Goal: Transaction & Acquisition: Purchase product/service

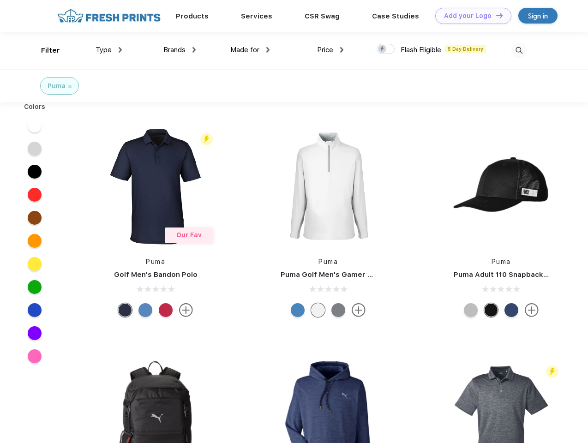
click at [470, 16] on link "Add your Logo Design Tool" at bounding box center [473, 16] width 76 height 16
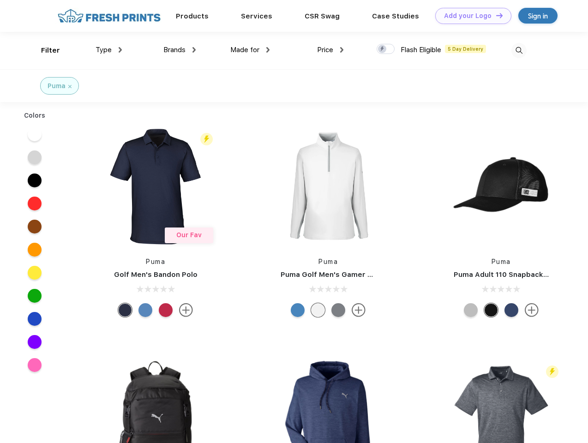
click at [0, 0] on div "Design Tool" at bounding box center [0, 0] width 0 height 0
click at [495, 15] on link "Add your Logo Design Tool" at bounding box center [473, 16] width 76 height 16
click at [44, 50] on div "Filter" at bounding box center [50, 50] width 19 height 11
click at [109, 50] on span "Type" at bounding box center [104, 50] width 16 height 8
click at [180, 50] on span "Brands" at bounding box center [174, 50] width 22 height 8
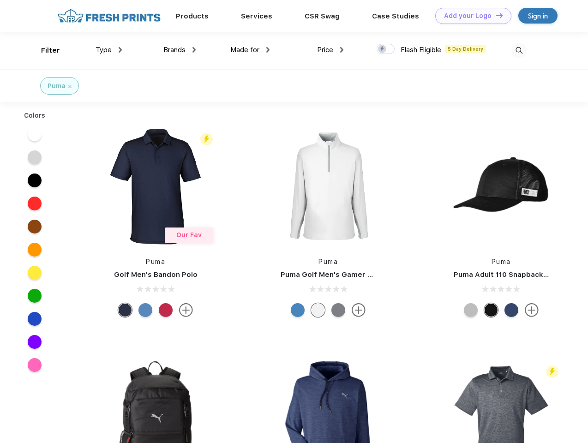
click at [250, 50] on span "Made for" at bounding box center [244, 50] width 29 height 8
click at [331, 50] on span "Price" at bounding box center [325, 50] width 16 height 8
click at [386, 49] on div at bounding box center [386, 49] width 18 height 10
click at [383, 49] on input "checkbox" at bounding box center [380, 46] width 6 height 6
click at [519, 50] on img at bounding box center [519, 50] width 15 height 15
